Goal: Task Accomplishment & Management: Manage account settings

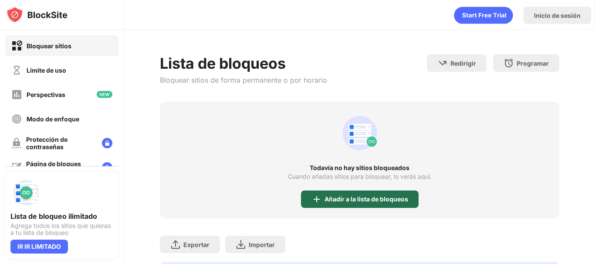
click at [342, 201] on font "Añadir a la lista de bloqueos" at bounding box center [367, 199] width 84 height 7
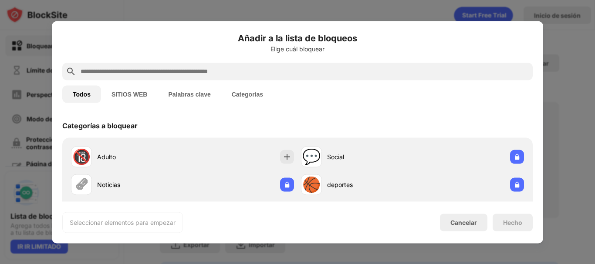
click at [131, 97] on font "SITIOS WEB" at bounding box center [130, 94] width 36 height 7
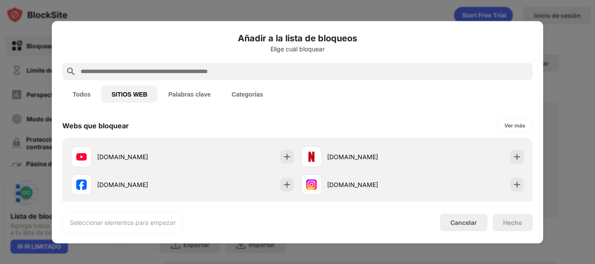
click at [153, 70] on input "text" at bounding box center [305, 71] width 450 height 10
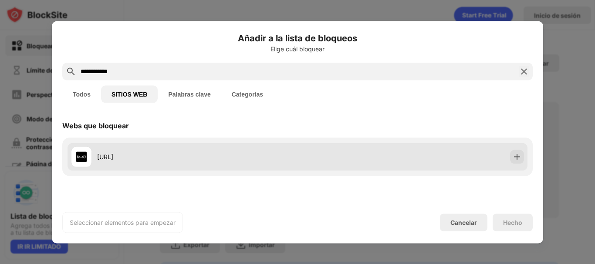
type input "**********"
click at [141, 143] on div "[URL]" at bounding box center [298, 157] width 460 height 28
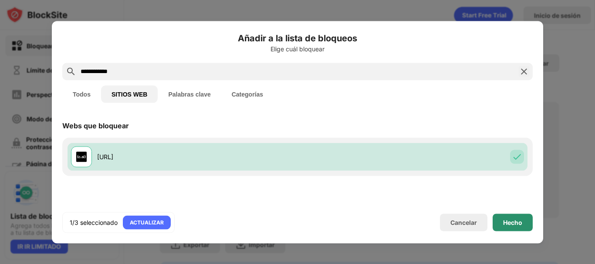
click at [527, 223] on div "Hecho" at bounding box center [513, 222] width 40 height 17
